Goal: Task Accomplishment & Management: Use online tool/utility

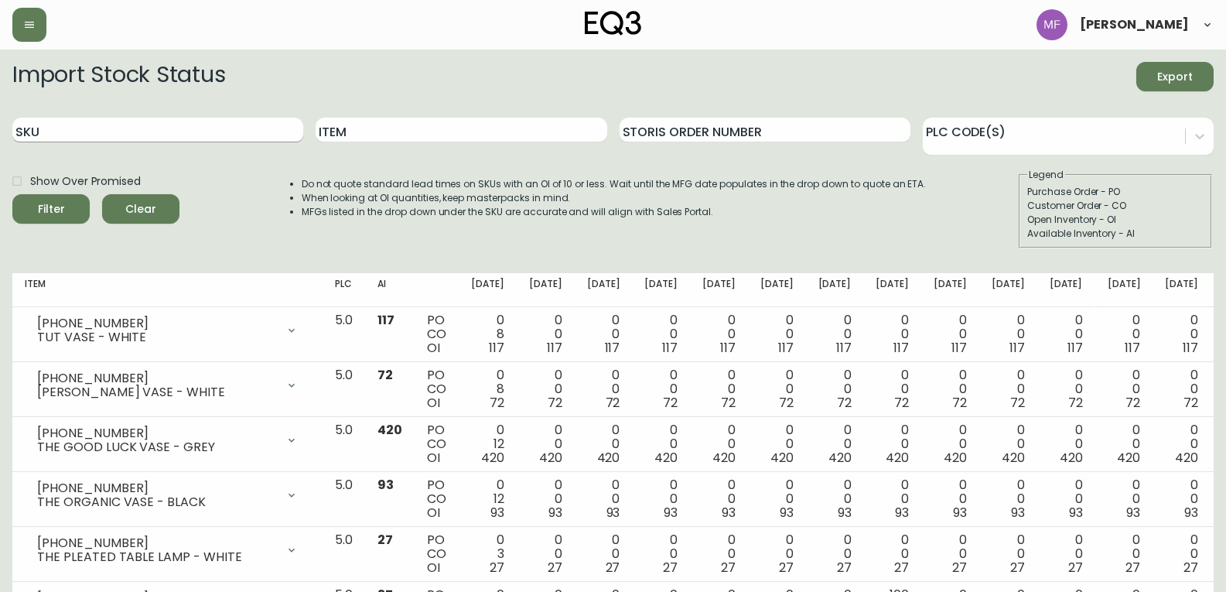
click at [164, 128] on input "SKU" at bounding box center [157, 130] width 291 height 25
paste input "[PHONE_NUMBER]"
type input "[PHONE_NUMBER]"
click at [12, 194] on button "Filter" at bounding box center [50, 208] width 77 height 29
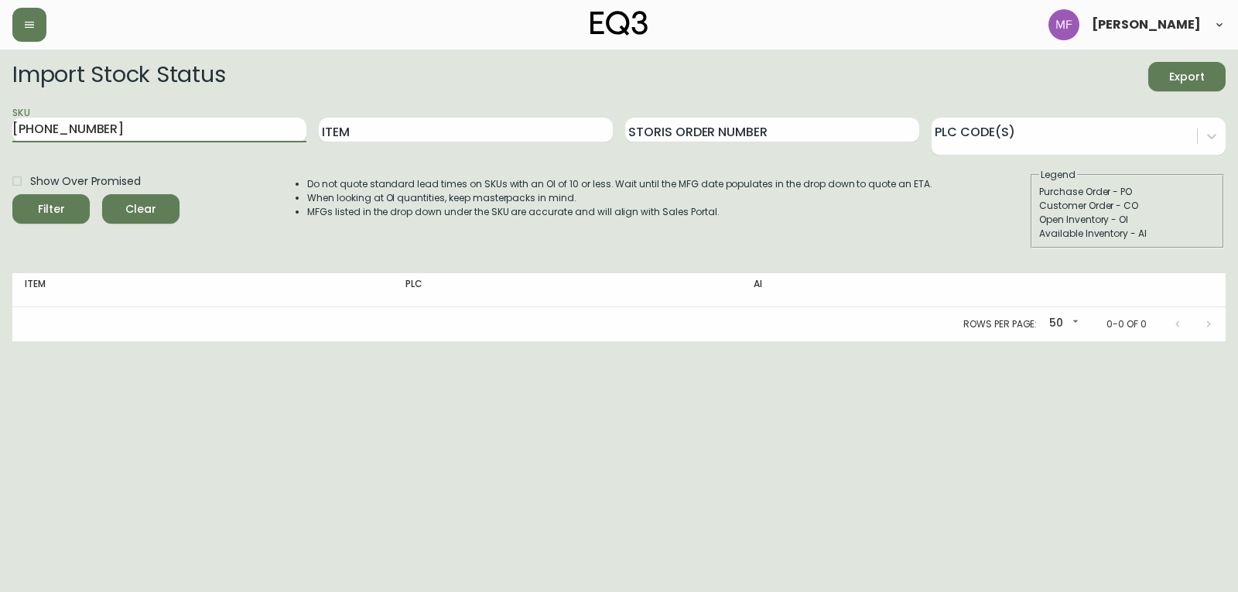
drag, startPoint x: 127, startPoint y: 135, endPoint x: 0, endPoint y: 135, distance: 126.8
click at [0, 135] on main "Import Stock Status Export SKU [PHONE_NUMBER] Item Storis Order Number PLC Code…" at bounding box center [619, 196] width 1238 height 292
click at [12, 194] on button "Filter" at bounding box center [50, 208] width 77 height 29
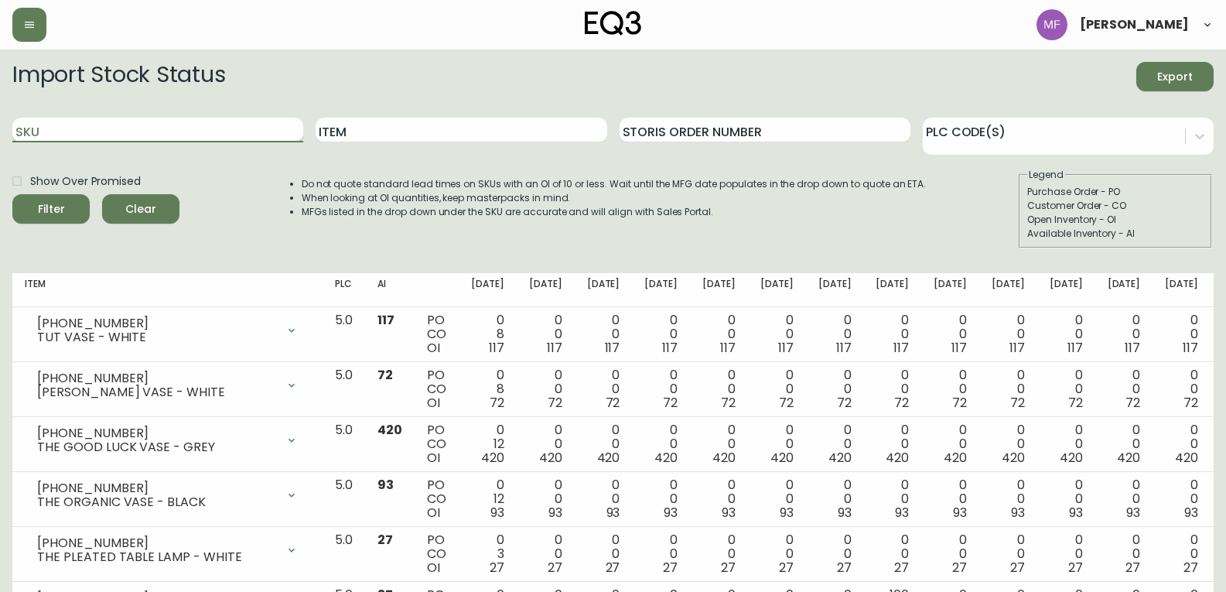
click at [212, 132] on input "SKU" at bounding box center [157, 130] width 291 height 25
paste input "3020-401-4-B"
click at [12, 194] on button "Filter" at bounding box center [50, 208] width 77 height 29
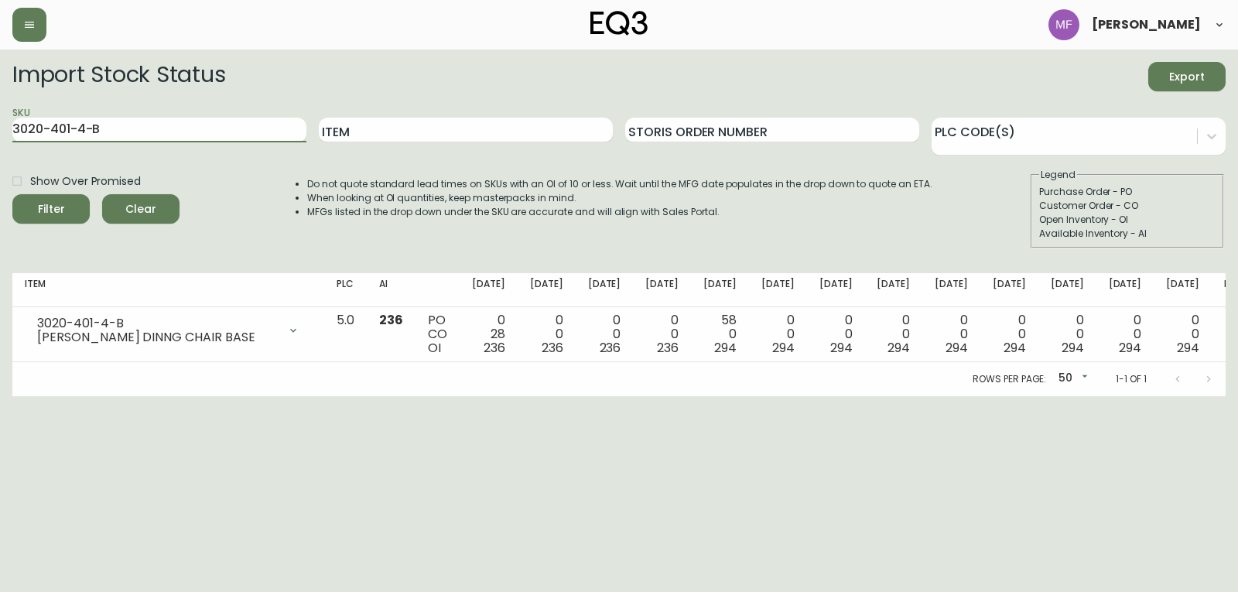
drag, startPoint x: 193, startPoint y: 128, endPoint x: 0, endPoint y: 138, distance: 193.7
click at [0, 138] on main "Import Stock Status Export SKU 3020-401-4-B Item Storis Order Number PLC Code(s…" at bounding box center [619, 223] width 1238 height 347
paste input "[PHONE_NUMBER]"
click at [12, 194] on button "Filter" at bounding box center [50, 208] width 77 height 29
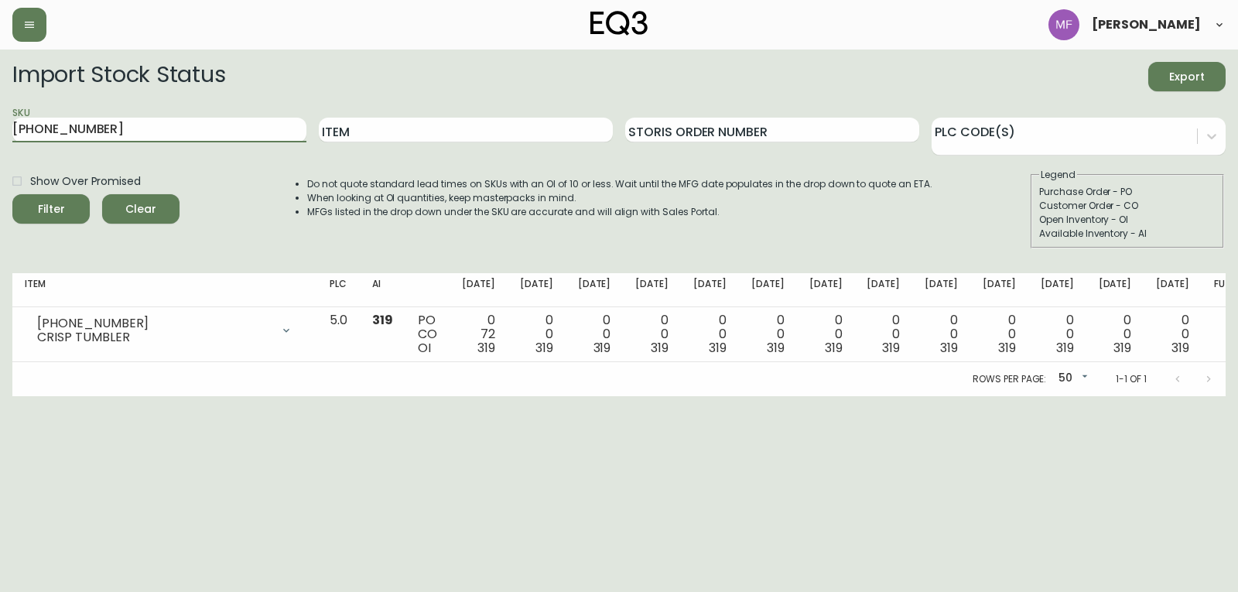
drag, startPoint x: 98, startPoint y: 135, endPoint x: 0, endPoint y: 110, distance: 101.3
click at [0, 110] on main "Import Stock Status Export SKU [PHONE_NUMBER] Item Storis Order Number PLC Code…" at bounding box center [619, 223] width 1238 height 347
paste input "[PHONE_NUMBER]"
type input "[PHONE_NUMBER]"
click at [12, 194] on button "Filter" at bounding box center [50, 208] width 77 height 29
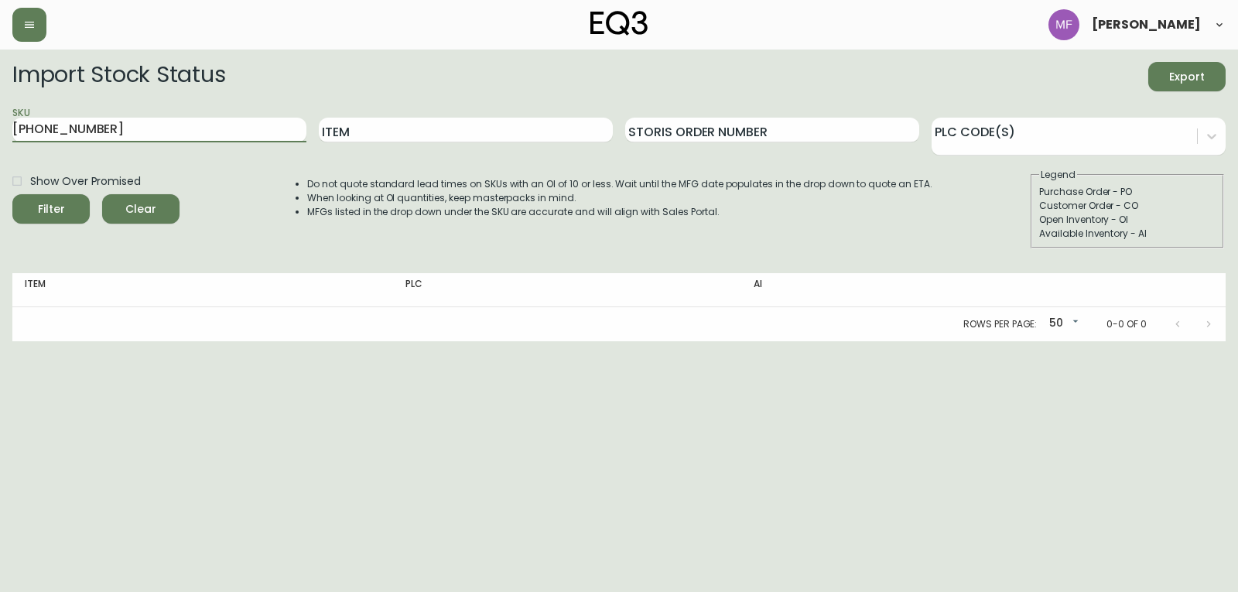
drag, startPoint x: 85, startPoint y: 128, endPoint x: 0, endPoint y: 131, distance: 85.2
click at [0, 131] on main "Import Stock Status Export SKU [PHONE_NUMBER] Item Storis Order Number PLC Code…" at bounding box center [619, 196] width 1238 height 292
click at [412, 125] on input "Item" at bounding box center [466, 130] width 294 height 25
type input "alto mirror"
click at [12, 194] on button "Filter" at bounding box center [50, 208] width 77 height 29
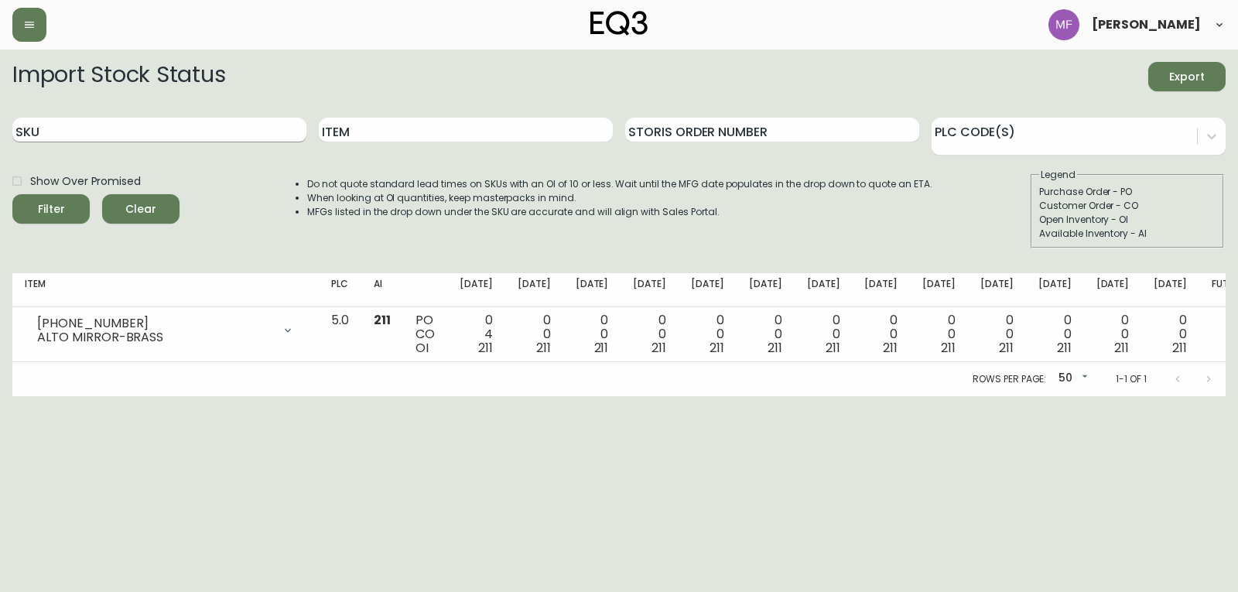
click at [180, 123] on input "SKU" at bounding box center [159, 130] width 294 height 25
paste input "[PHONE_NUMBER]"
click at [12, 194] on button "Filter" at bounding box center [50, 208] width 77 height 29
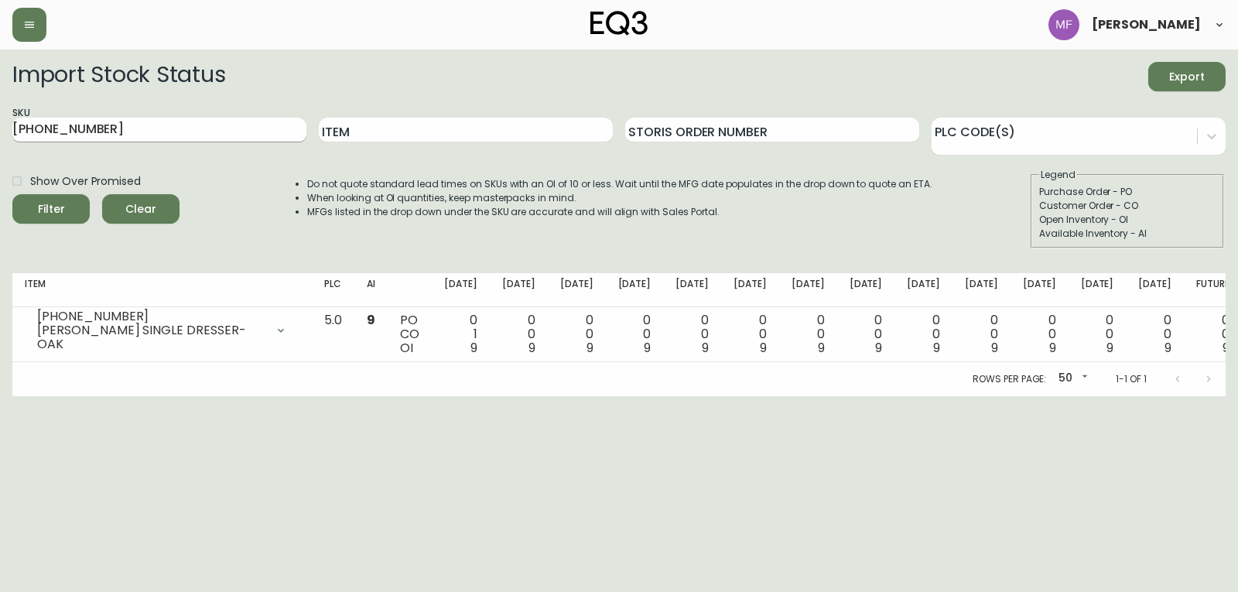
drag, startPoint x: 227, startPoint y: 118, endPoint x: 109, endPoint y: 129, distance: 118.1
click at [109, 129] on div "SKU [PHONE_NUMBER]" at bounding box center [159, 130] width 294 height 50
drag, startPoint x: 66, startPoint y: 139, endPoint x: 0, endPoint y: 144, distance: 65.9
click at [0, 148] on main "Import Stock Status Export SKU [PHONE_NUMBER] Item Storis Order Number PLC Code…" at bounding box center [619, 223] width 1238 height 347
paste input "03"
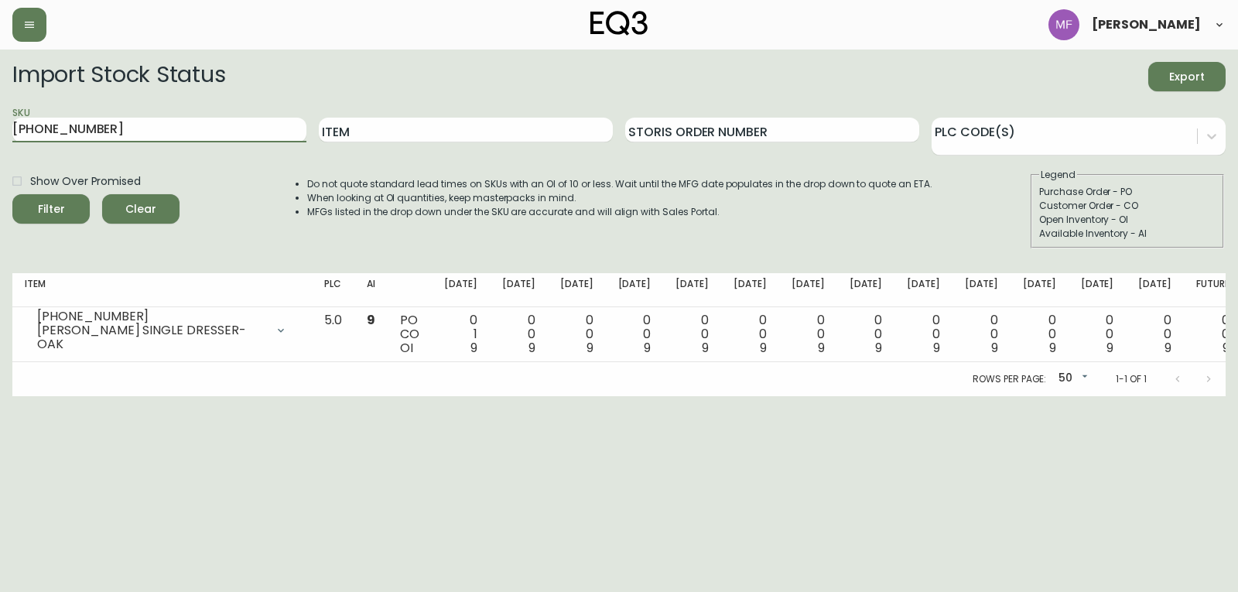
click at [12, 194] on button "Filter" at bounding box center [50, 208] width 77 height 29
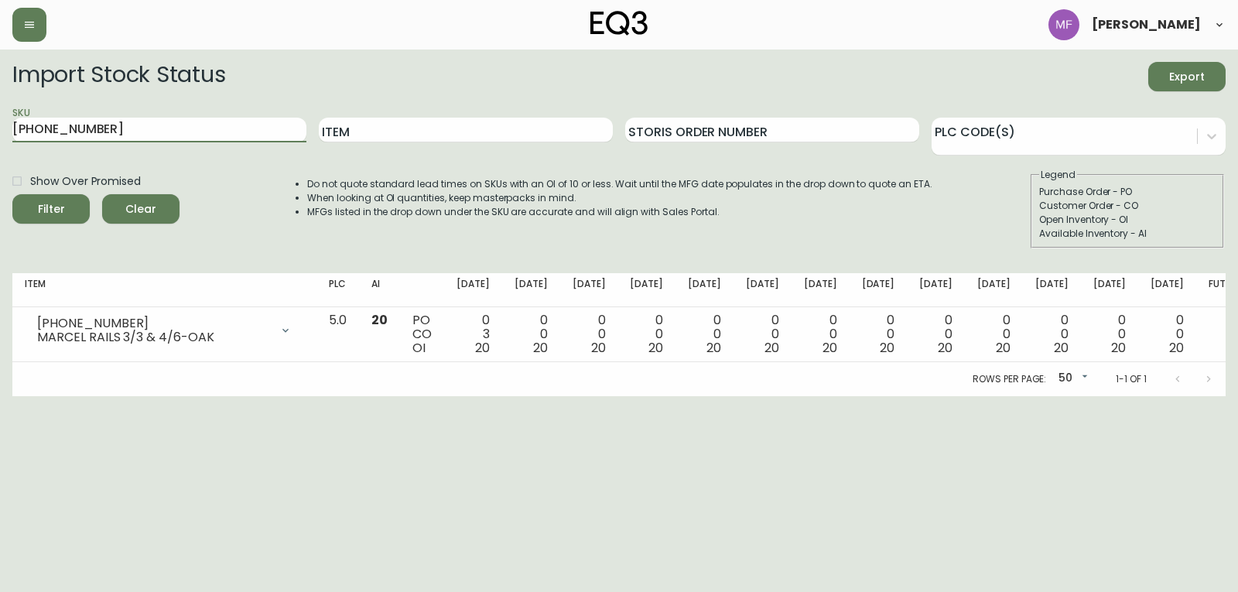
drag, startPoint x: 125, startPoint y: 126, endPoint x: 0, endPoint y: 124, distance: 125.3
click at [0, 126] on main "Import Stock Status Export SKU [PHONE_NUMBER] Item Storis Order Number PLC Code…" at bounding box center [619, 223] width 1238 height 347
paste input "50"
click at [12, 194] on button "Filter" at bounding box center [50, 208] width 77 height 29
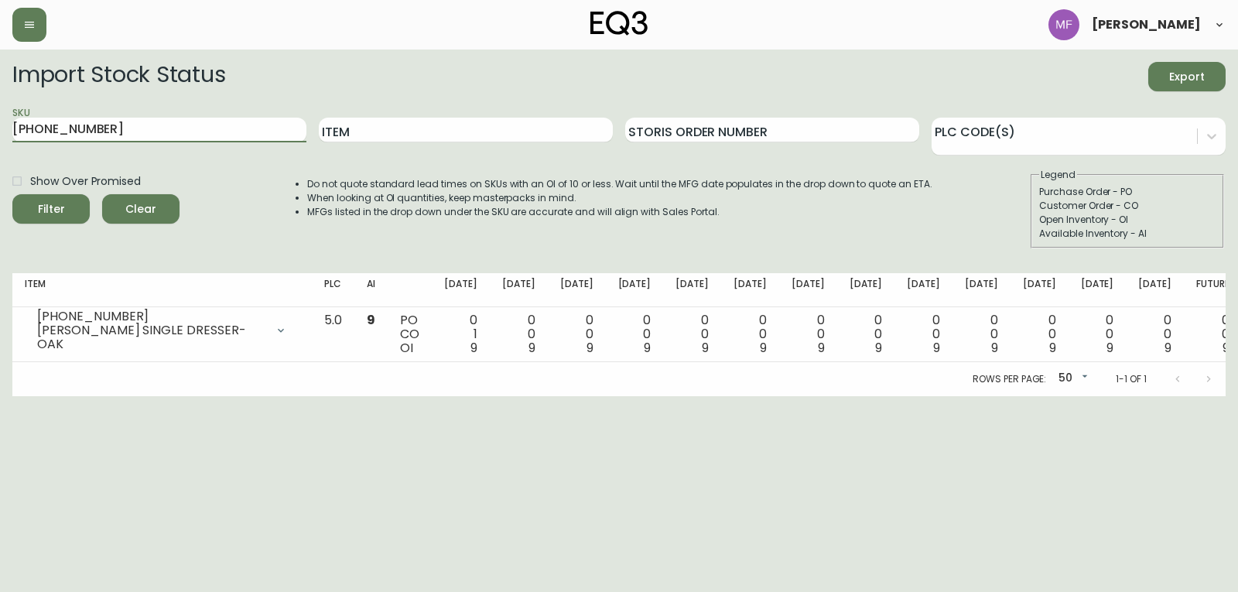
drag, startPoint x: 108, startPoint y: 123, endPoint x: 0, endPoint y: 127, distance: 108.4
click at [0, 127] on main "Import Stock Status Export SKU [PHONE_NUMBER] Item Storis Order Number PLC Code…" at bounding box center [619, 223] width 1238 height 347
paste input "13"
click at [12, 194] on button "Filter" at bounding box center [50, 208] width 77 height 29
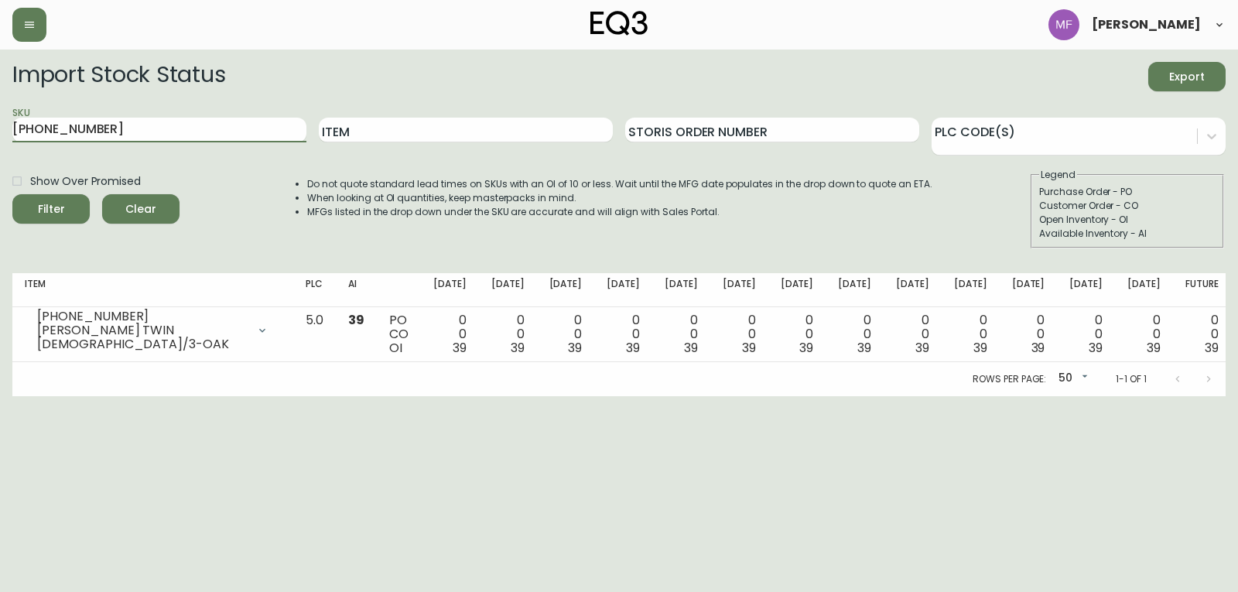
drag, startPoint x: 86, startPoint y: 137, endPoint x: 0, endPoint y: 129, distance: 86.2
click at [0, 129] on main "Import Stock Status Export SKU [PHONE_NUMBER] Item Storis Order Number PLC Code…" at bounding box center [619, 223] width 1238 height 347
paste input "2"
click at [12, 194] on button "Filter" at bounding box center [50, 208] width 77 height 29
drag, startPoint x: 116, startPoint y: 125, endPoint x: 0, endPoint y: 101, distance: 118.5
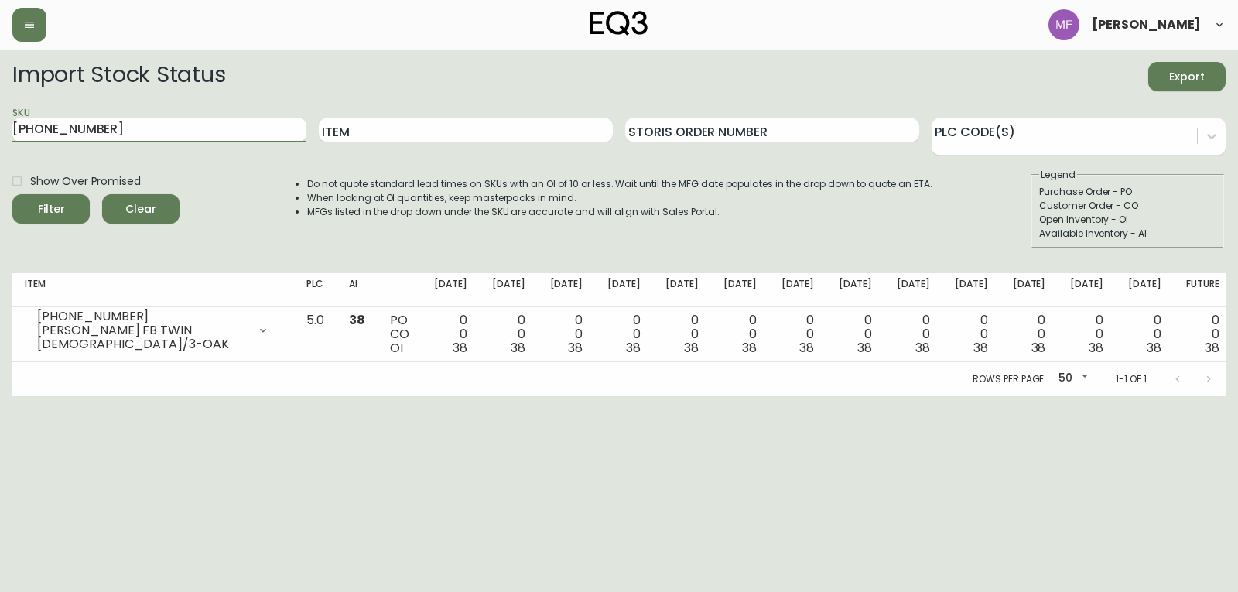
click at [0, 111] on main "Import Stock Status Export SKU [PHONE_NUMBER] Item Storis Order Number PLC Code…" at bounding box center [619, 223] width 1238 height 347
paste input "[PHONE_NUMBER]"
click at [12, 194] on button "Filter" at bounding box center [50, 208] width 77 height 29
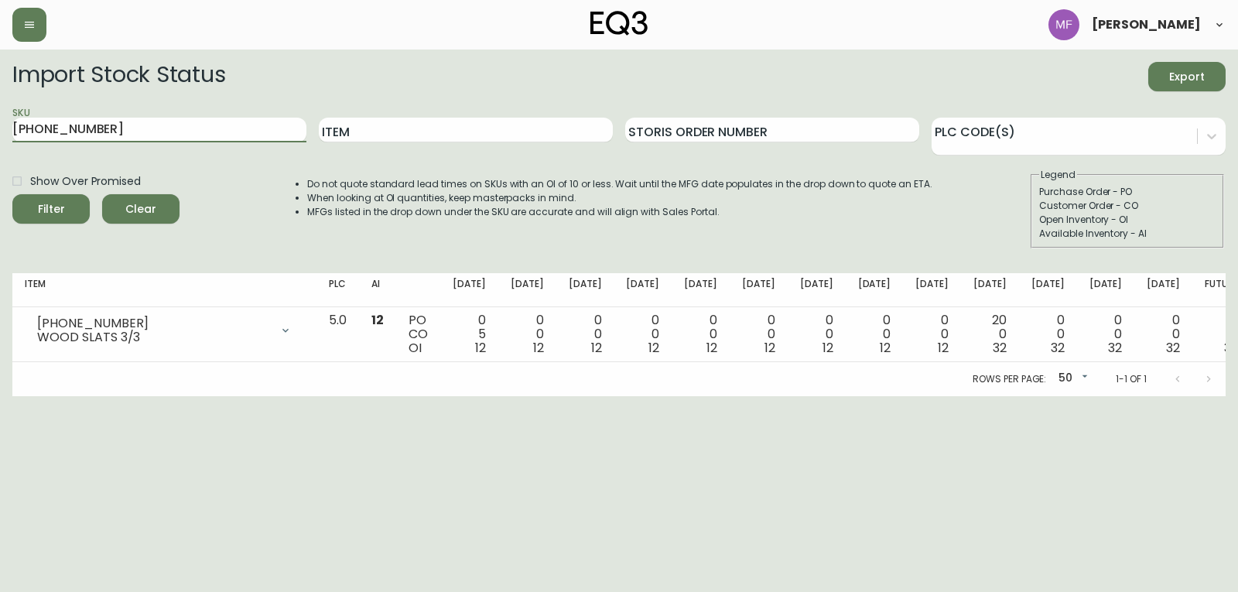
click at [0, 138] on main "Import Stock Status Export SKU [PHONE_NUMBER] Item Storis Order Number PLC Code…" at bounding box center [619, 223] width 1238 height 347
paste input "[PHONE_NUMBER]"
type input "[PHONE_NUMBER]"
click at [12, 194] on button "Filter" at bounding box center [50, 208] width 77 height 29
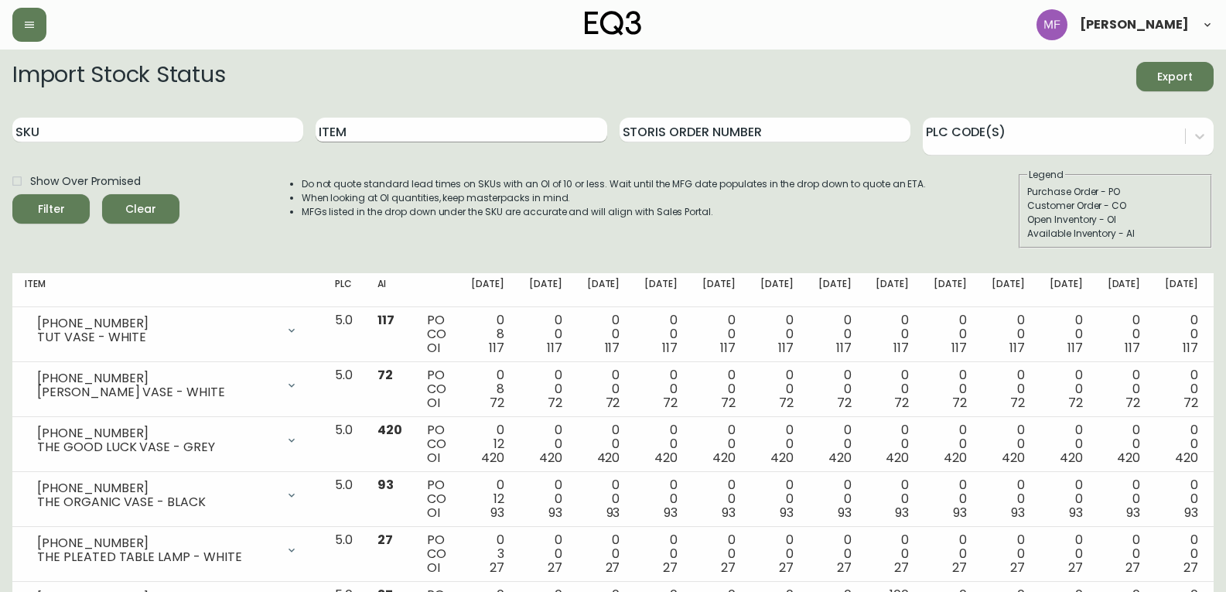
click at [546, 128] on input "Item" at bounding box center [461, 130] width 291 height 25
click at [12, 194] on button "Filter" at bounding box center [50, 208] width 77 height 29
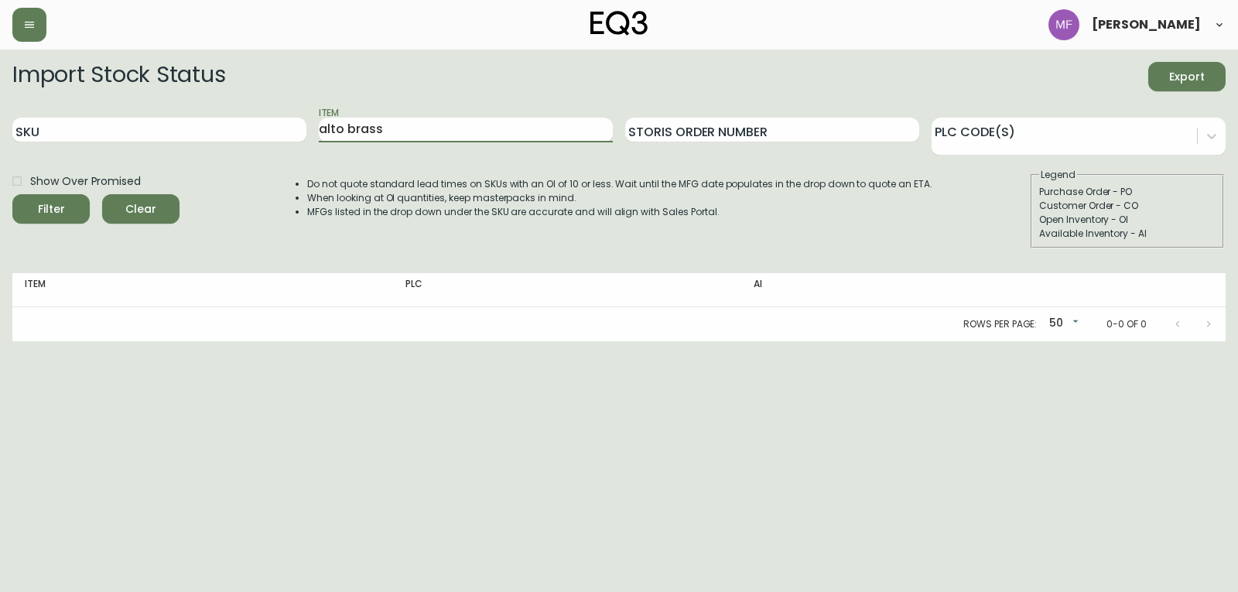
drag, startPoint x: 544, startPoint y: 128, endPoint x: 345, endPoint y: 144, distance: 199.4
click at [345, 144] on div "Item alto brass" at bounding box center [466, 130] width 294 height 50
type input "alto mirror"
click at [12, 194] on button "Filter" at bounding box center [50, 208] width 77 height 29
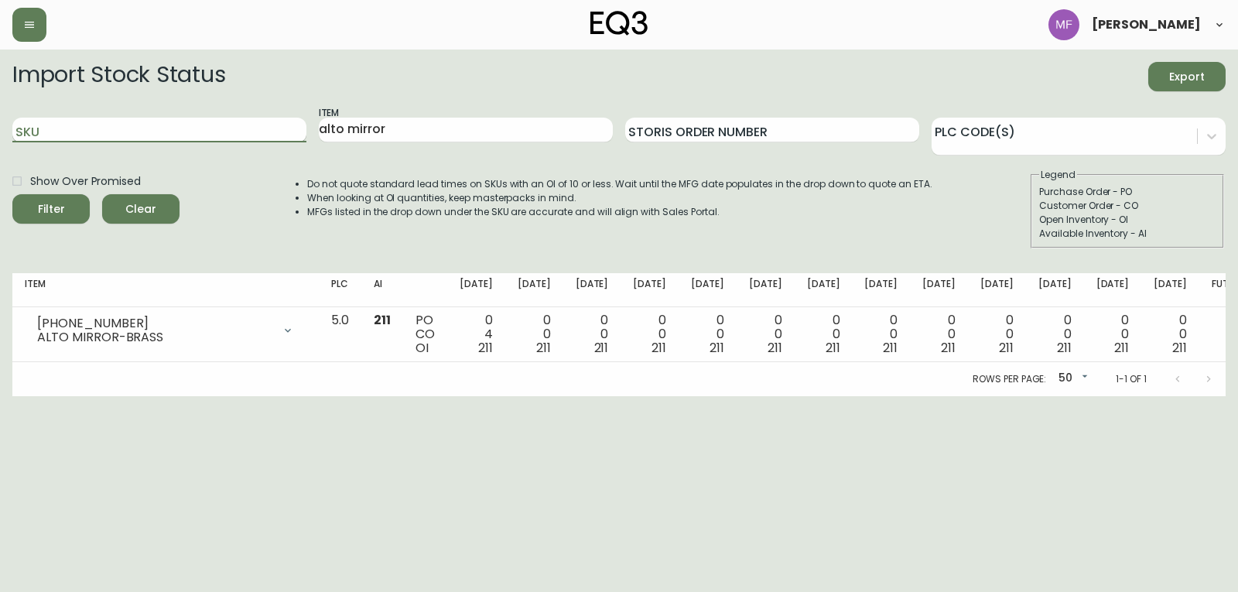
drag, startPoint x: 176, startPoint y: 130, endPoint x: 108, endPoint y: 130, distance: 67.3
click at [108, 130] on input "SKU" at bounding box center [159, 130] width 294 height 25
paste input "[PHONE_NUMBER]"
type input "[PHONE_NUMBER]"
click at [12, 194] on button "Filter" at bounding box center [50, 208] width 77 height 29
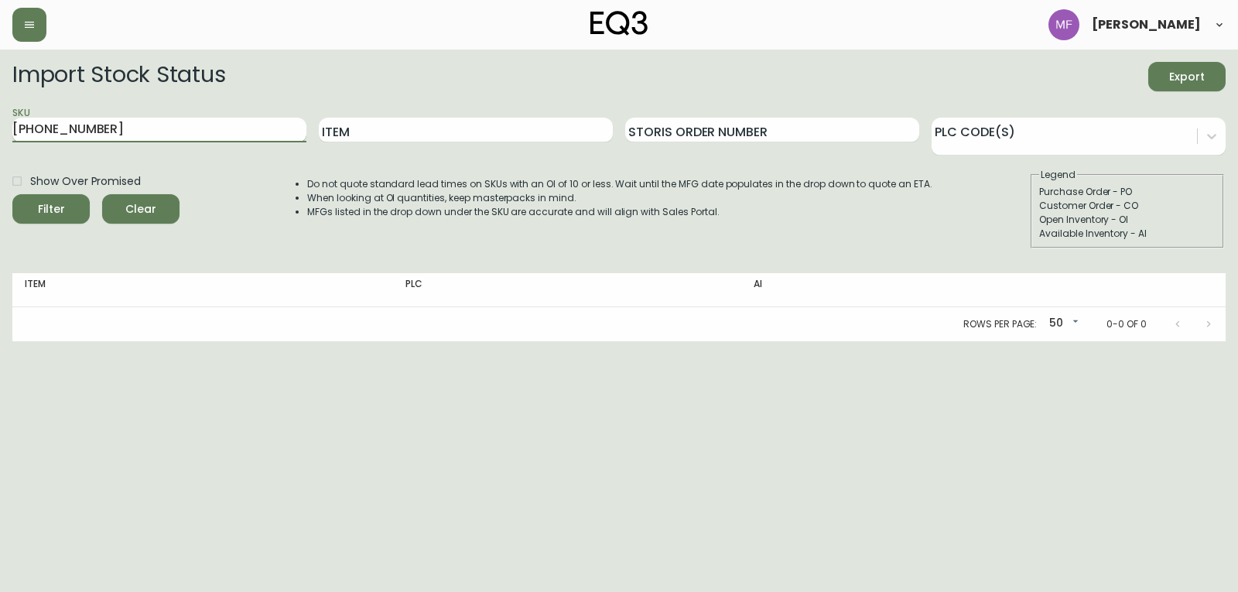
click at [102, 125] on input "[PHONE_NUMBER]" at bounding box center [159, 130] width 294 height 25
click at [12, 194] on button "Filter" at bounding box center [50, 208] width 77 height 29
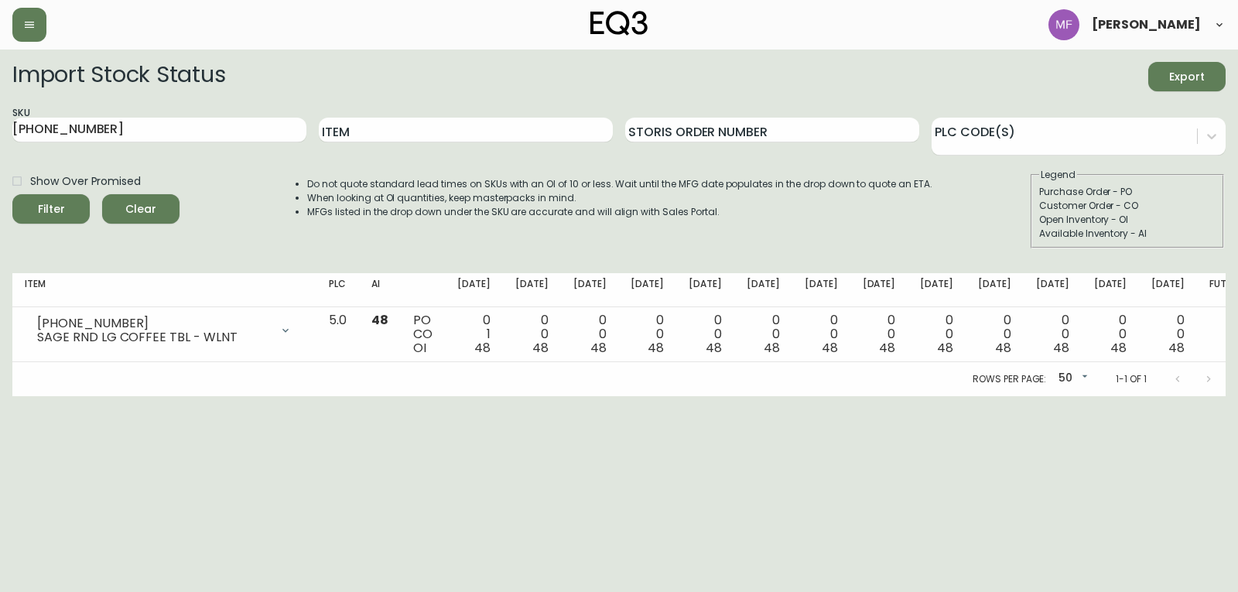
drag, startPoint x: 47, startPoint y: 118, endPoint x: 0, endPoint y: 118, distance: 47.2
click at [0, 118] on main "Import Stock Status Export SKU [PHONE_NUMBER] Item Storis Order Number PLC Code…" at bounding box center [619, 223] width 1238 height 347
drag, startPoint x: 88, startPoint y: 131, endPoint x: 0, endPoint y: 128, distance: 88.2
click at [0, 134] on main "Import Stock Status Export SKU [PHONE_NUMBER] Item Storis Order Number PLC Code…" at bounding box center [619, 223] width 1238 height 347
paste input "17"
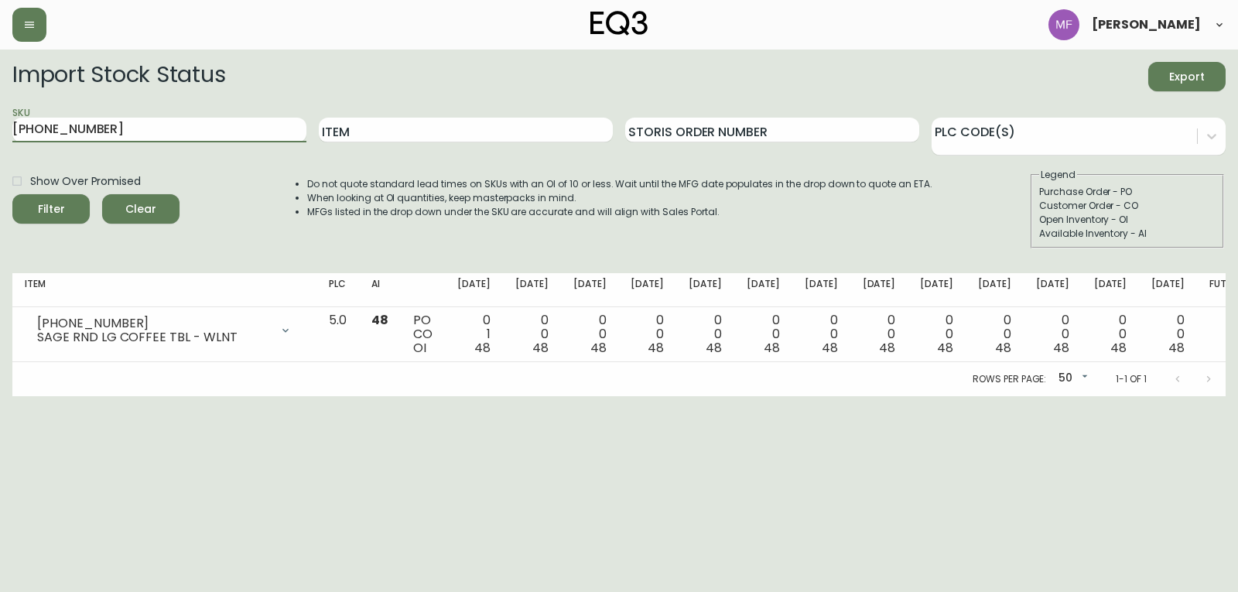
type input "3020-417-13"
click at [12, 194] on button "Filter" at bounding box center [50, 208] width 77 height 29
